Goal: Task Accomplishment & Management: Manage account settings

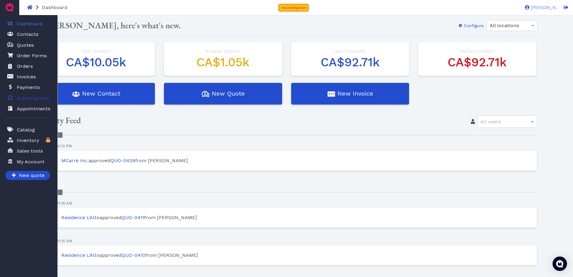
click at [32, 97] on span "Subscriptions" at bounding box center [33, 98] width 32 height 7
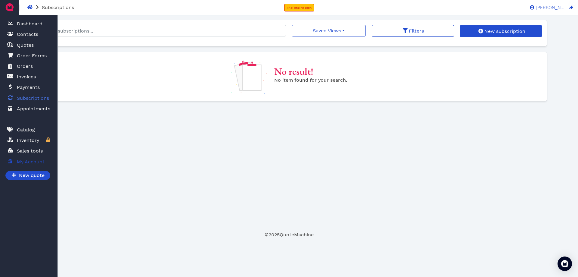
click at [21, 162] on span "My Account" at bounding box center [31, 161] width 28 height 7
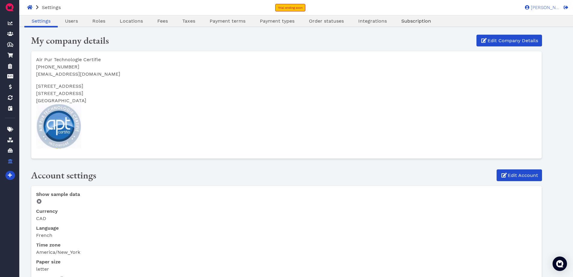
click at [403, 19] on span "Subscription" at bounding box center [417, 21] width 30 height 6
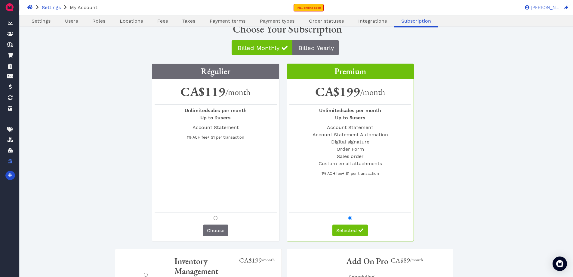
scroll to position [120, 0]
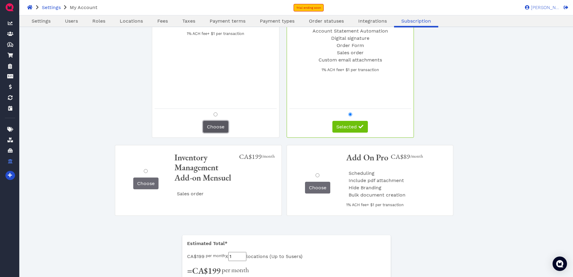
click at [219, 128] on span "Choose" at bounding box center [215, 127] width 17 height 6
radio input "true"
radio input "false"
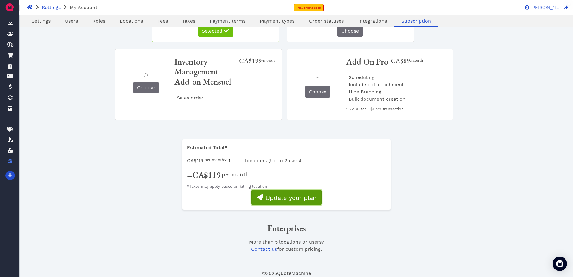
click at [263, 198] on icon "submit" at bounding box center [261, 197] width 6 height 6
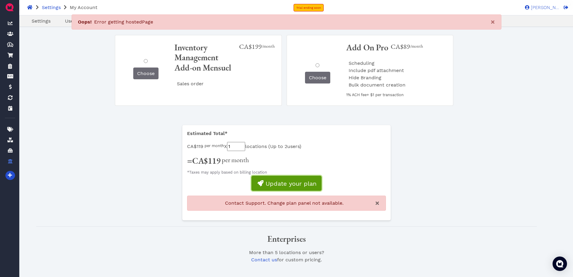
scroll to position [241, 0]
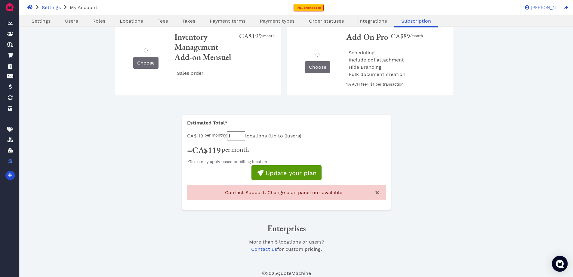
click at [560, 265] on img "Open Intercom Messenger" at bounding box center [560, 264] width 8 height 8
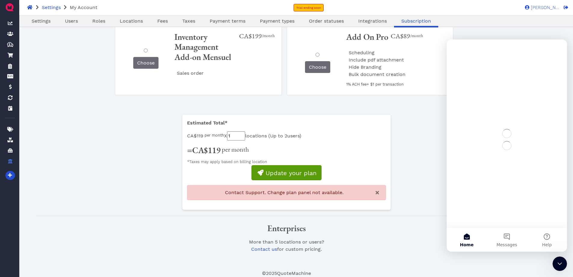
scroll to position [0, 0]
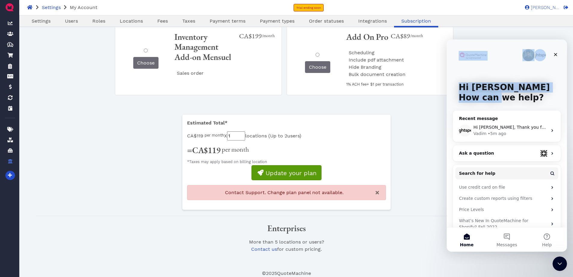
drag, startPoint x: 496, startPoint y: 49, endPoint x: 494, endPoint y: 109, distance: 60.5
click at [494, 109] on div "Hi [PERSON_NAME] 👋 How can we help?" at bounding box center [507, 93] width 108 height 108
click at [509, 235] on button "4 Messages" at bounding box center [507, 239] width 40 height 24
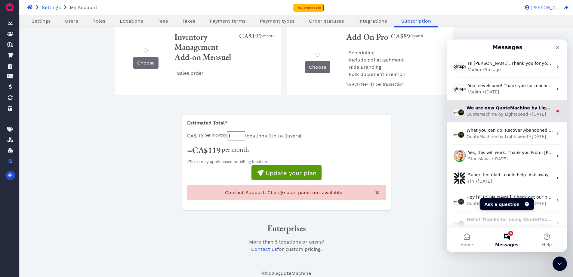
click at [519, 115] on div "QuoteMachine by Lightspeed" at bounding box center [497, 114] width 61 height 6
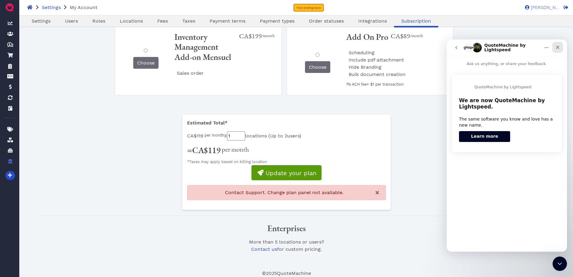
click at [560, 46] on icon "Close" at bounding box center [558, 47] width 3 height 3
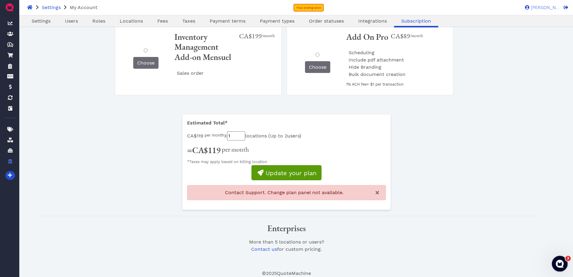
click at [561, 262] on icon "Open Intercom Messenger" at bounding box center [560, 263] width 10 height 10
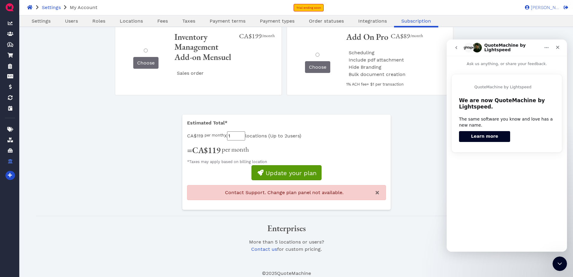
click at [457, 48] on icon "go back" at bounding box center [457, 47] width 2 height 3
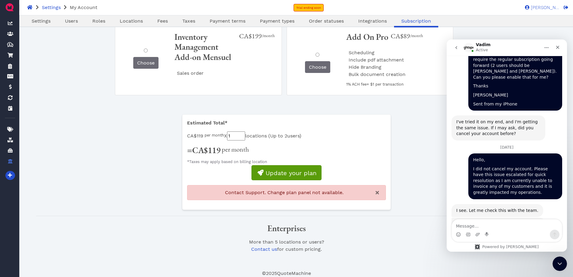
scroll to position [663, 0]
click at [429, 131] on div "Estimated Total* CA$119 per month X 1 locations ( Up to 2 users) = CA$119 per m…" at bounding box center [286, 164] width 501 height 101
drag, startPoint x: 559, startPoint y: 46, endPoint x: 753, endPoint y: 41, distance: 194.6
click at [559, 46] on icon "Close" at bounding box center [558, 47] width 5 height 5
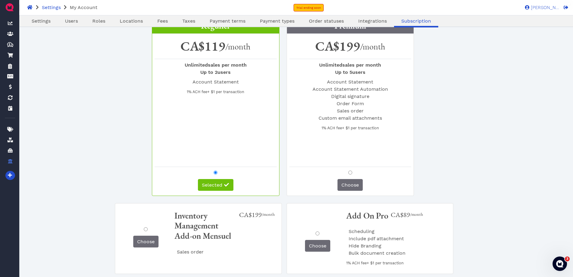
scroll to position [0, 0]
